Goal: Check status

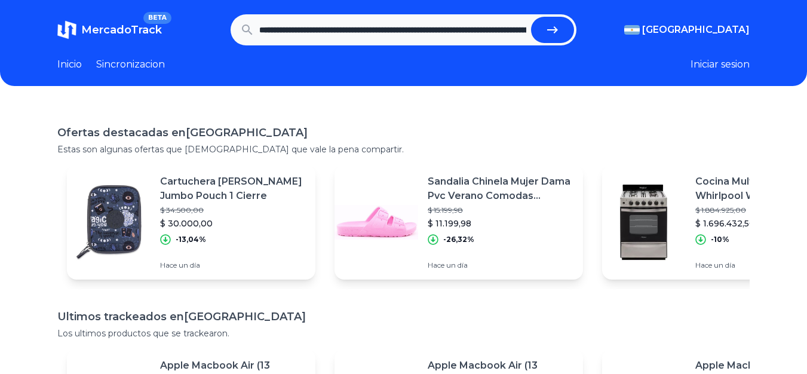
scroll to position [0, 899]
click at [560, 24] on icon "submit" at bounding box center [557, 30] width 14 height 14
type input "**********"
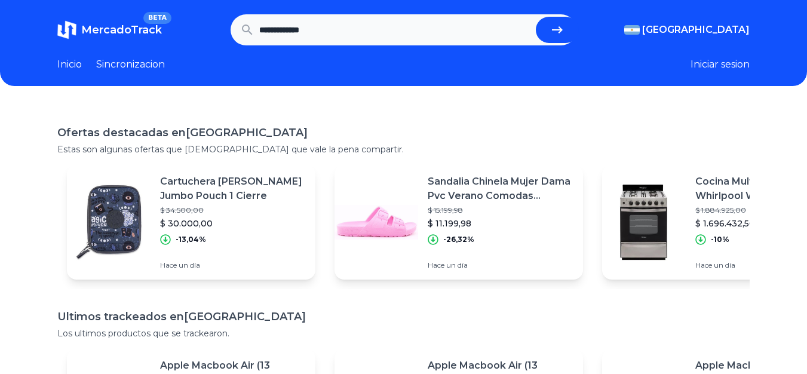
scroll to position [0, 0]
